Goal: Information Seeking & Learning: Learn about a topic

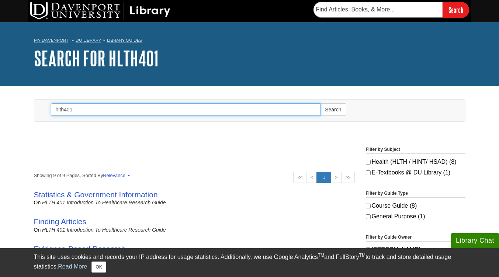
click at [260, 112] on input "hlth401" at bounding box center [186, 109] width 270 height 13
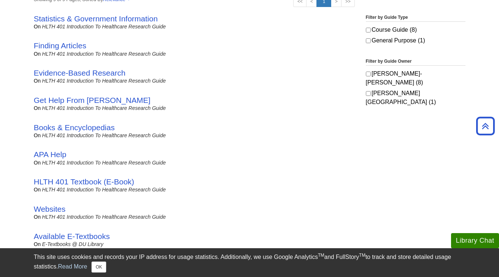
scroll to position [172, 0]
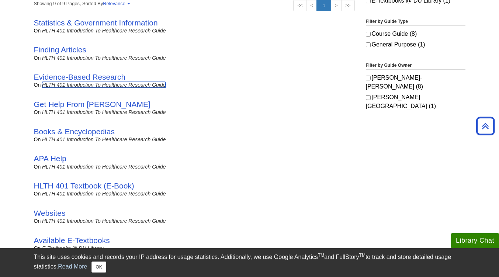
click at [51, 84] on link "HLTH 401 Introduction to Healthcare Research Guide" at bounding box center [104, 85] width 124 height 6
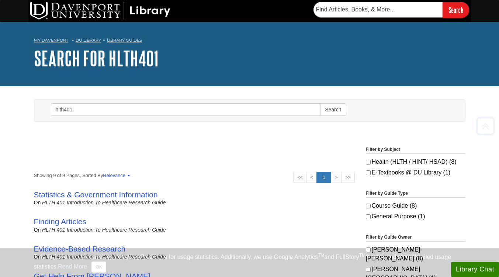
scroll to position [169, 0]
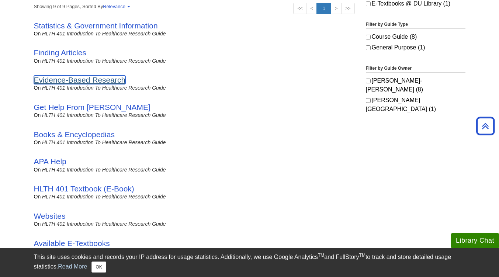
click at [82, 79] on link "Evidence-Based Research" at bounding box center [80, 80] width 92 height 8
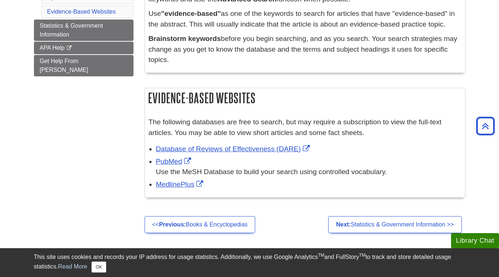
scroll to position [180, 0]
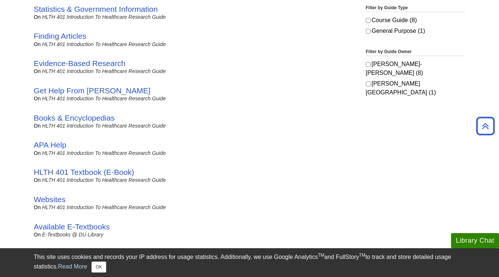
scroll to position [210, 0]
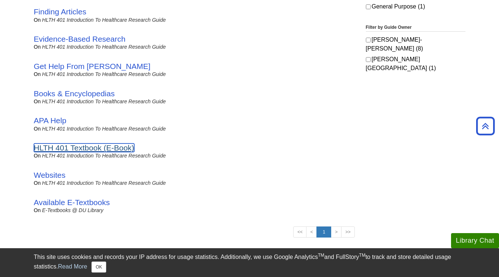
click at [89, 148] on link "HLTH 401 Textbook (E-Book)" at bounding box center [84, 148] width 100 height 8
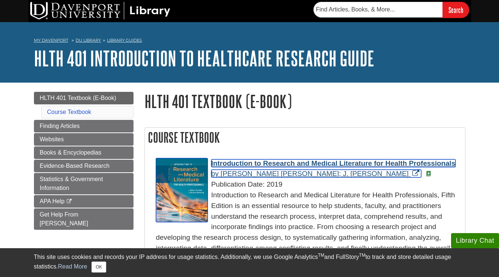
click at [278, 166] on span "Introduction to Research and Medical Literature for Health Professionals" at bounding box center [333, 163] width 244 height 8
